Goal: Navigation & Orientation: Find specific page/section

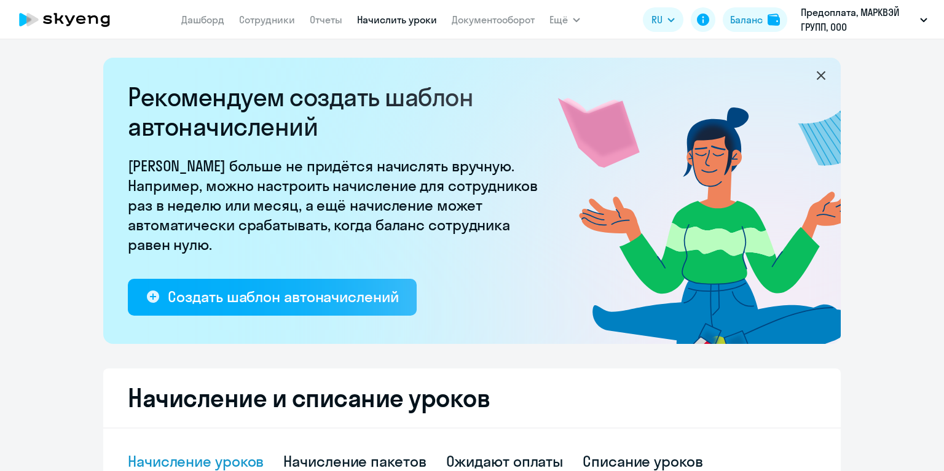
select select "10"
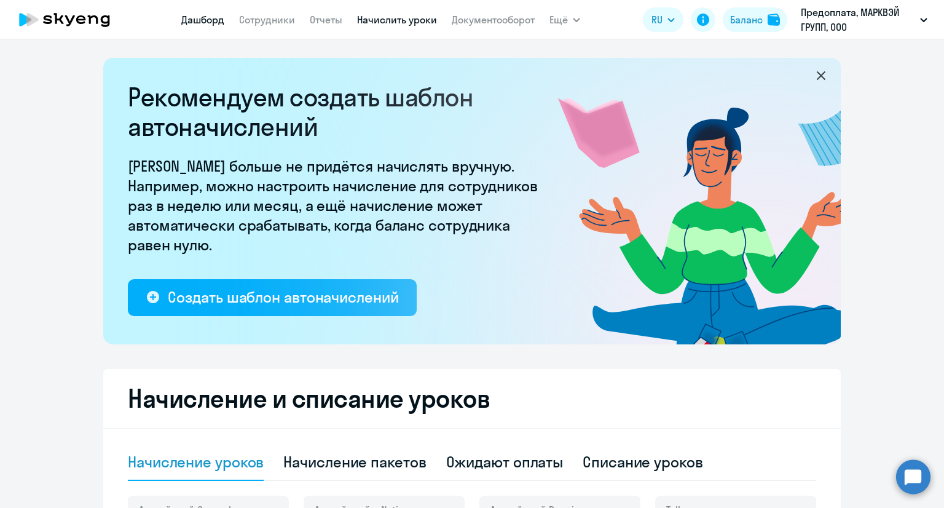
click at [192, 19] on link "Дашборд" at bounding box center [202, 20] width 43 height 12
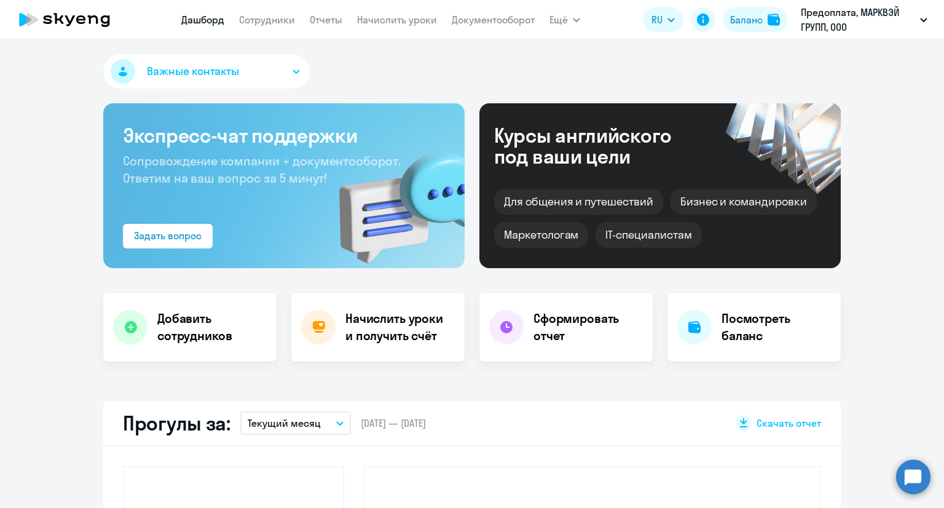
select select "30"
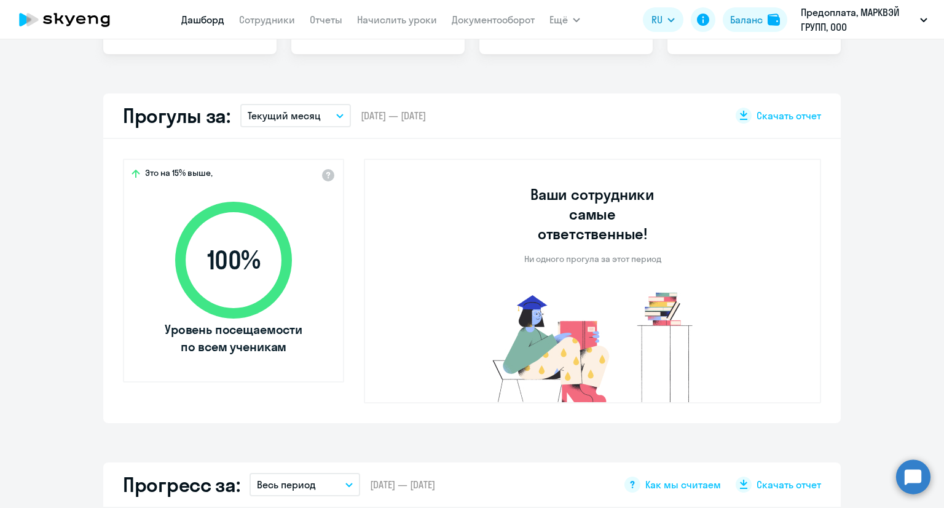
click at [273, 109] on p "Текущий месяц" at bounding box center [284, 115] width 73 height 15
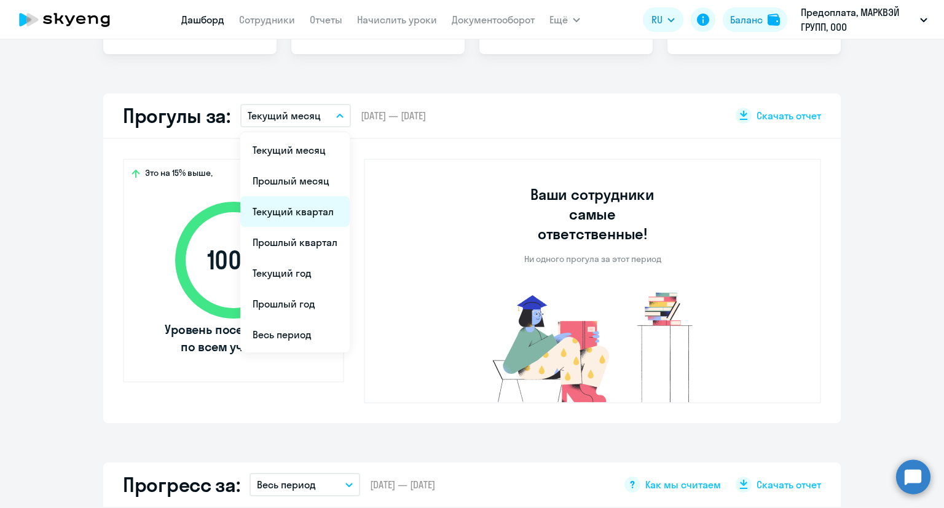
click at [281, 207] on li "Текущий квартал" at bounding box center [294, 211] width 109 height 31
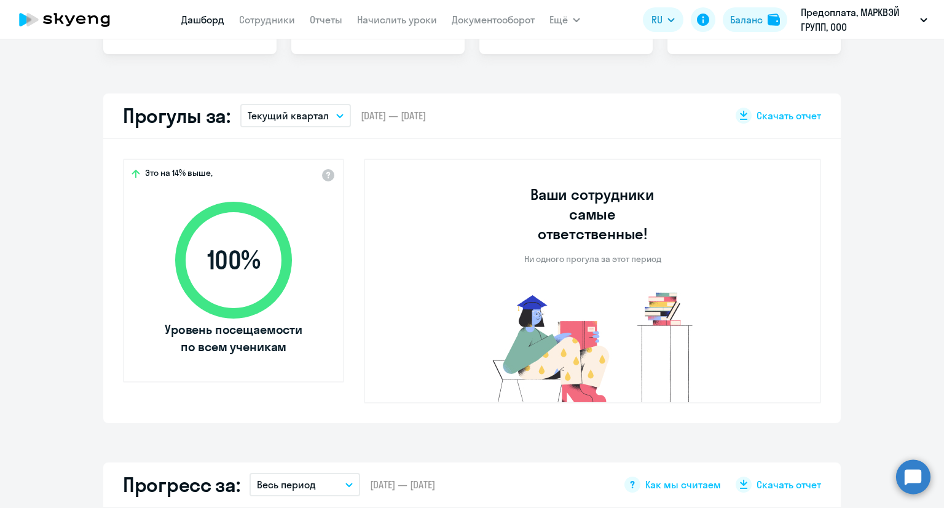
click at [296, 112] on p "Текущий квартал" at bounding box center [288, 115] width 81 height 15
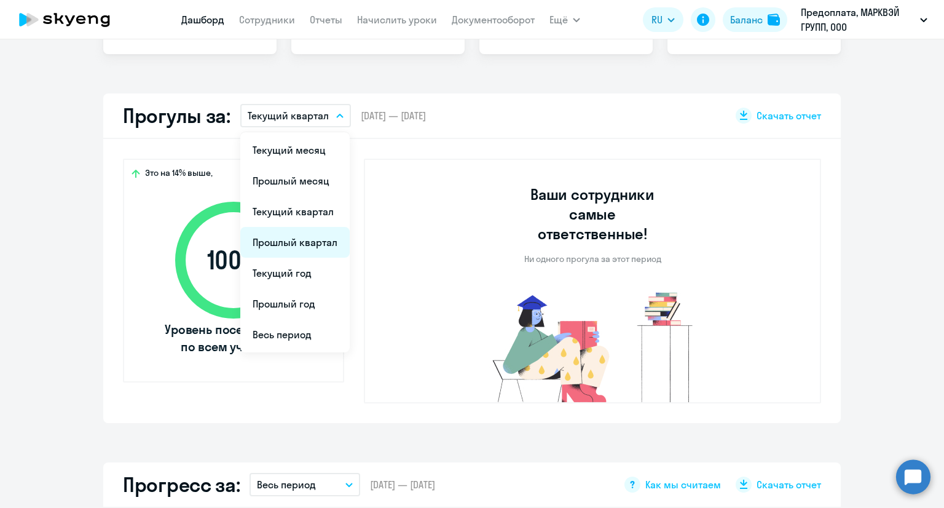
click at [293, 239] on li "Прошлый квартал" at bounding box center [294, 242] width 109 height 31
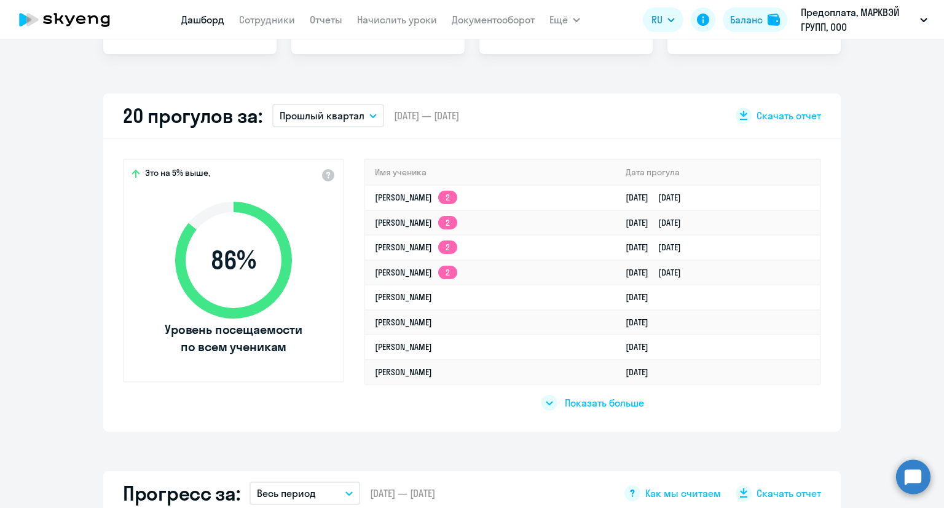
scroll to position [123, 0]
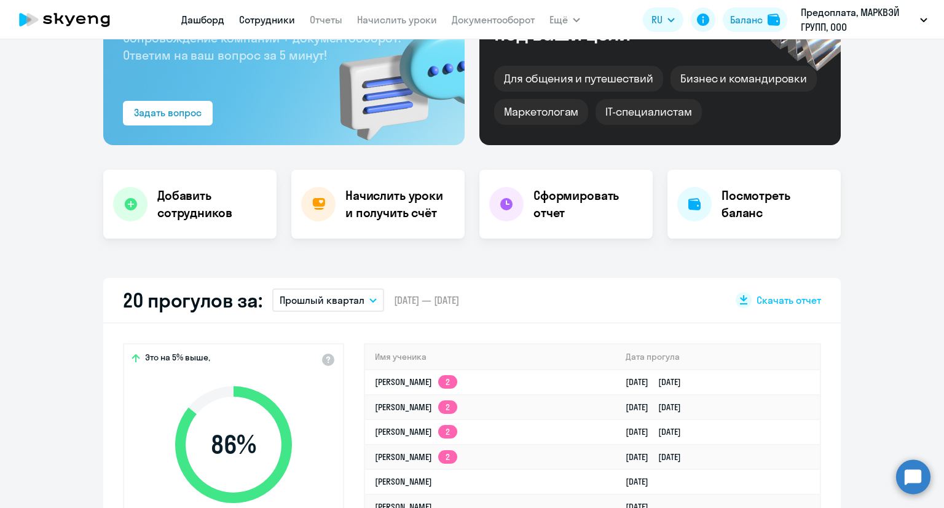
click at [282, 20] on link "Сотрудники" at bounding box center [267, 20] width 56 height 12
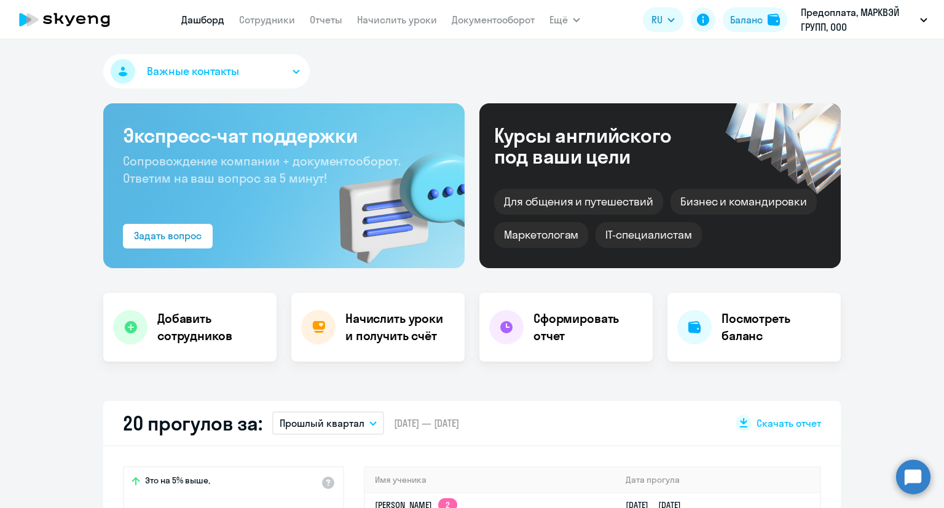
select select "30"
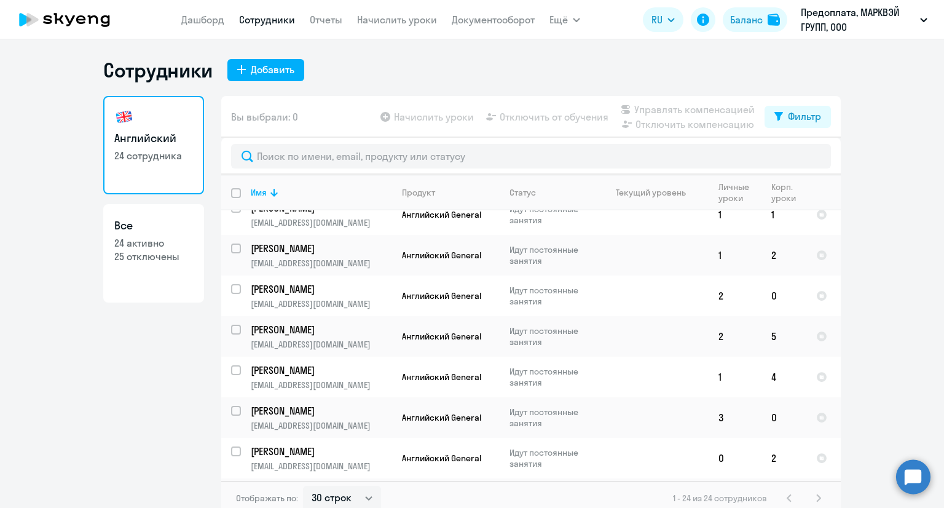
scroll to position [709, 0]
